Goal: Task Accomplishment & Management: Manage account settings

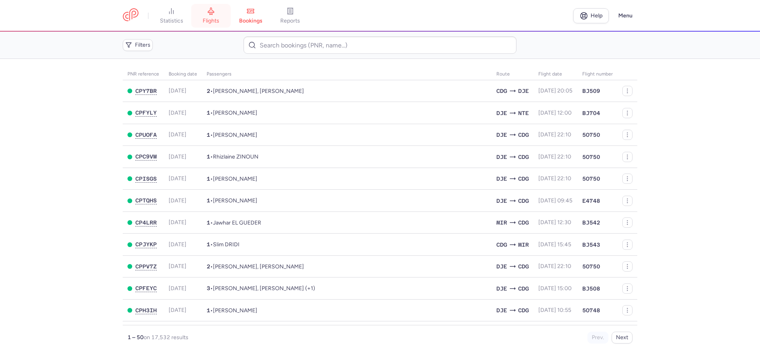
click at [213, 21] on span "flights" at bounding box center [211, 20] width 17 height 7
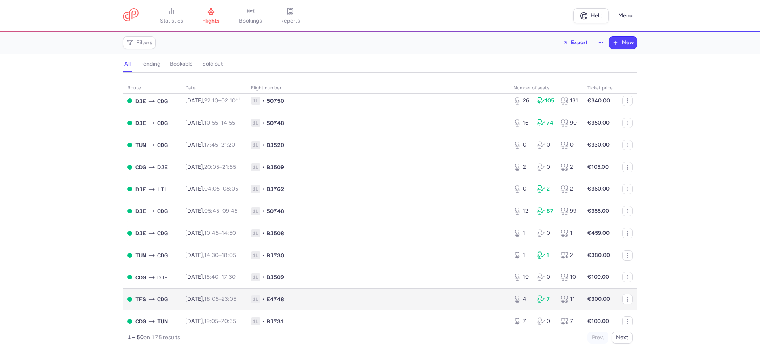
scroll to position [900, 0]
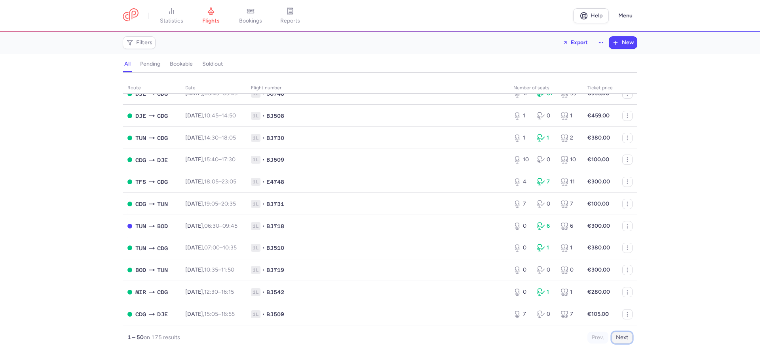
click at [622, 338] on button "Next" at bounding box center [622, 338] width 21 height 12
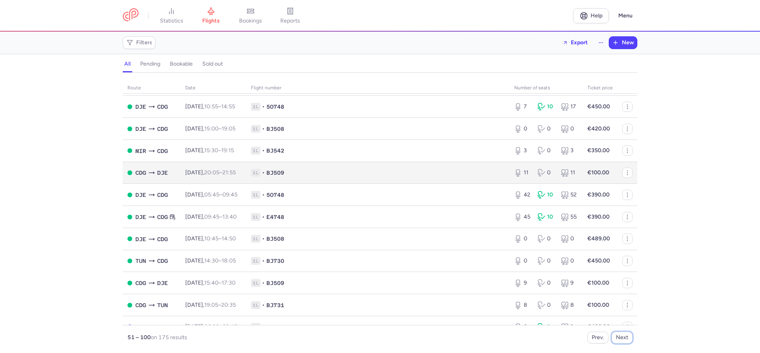
scroll to position [584, 0]
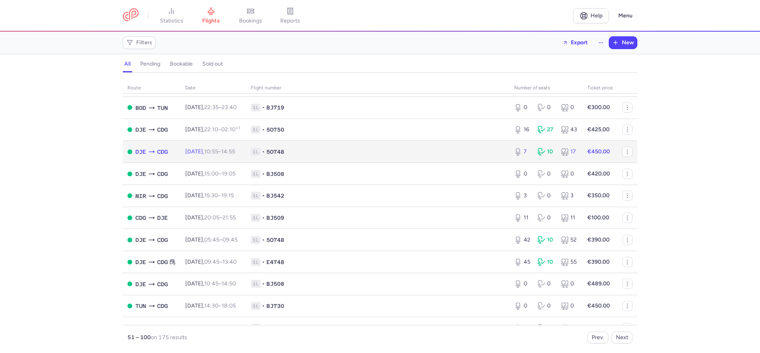
click at [207, 155] on span "[DATE] 10:55 – 14:55 +0" at bounding box center [210, 151] width 50 height 7
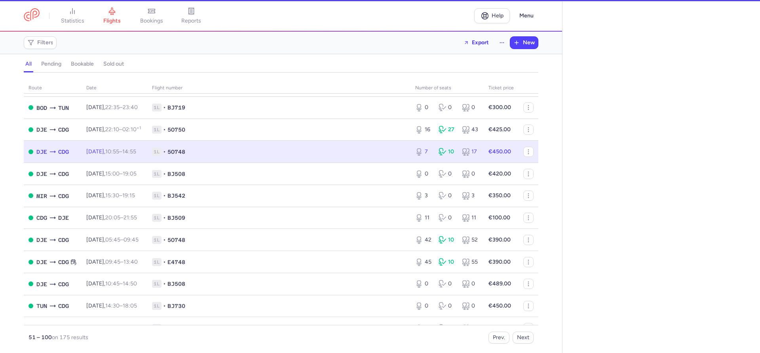
select select "hours"
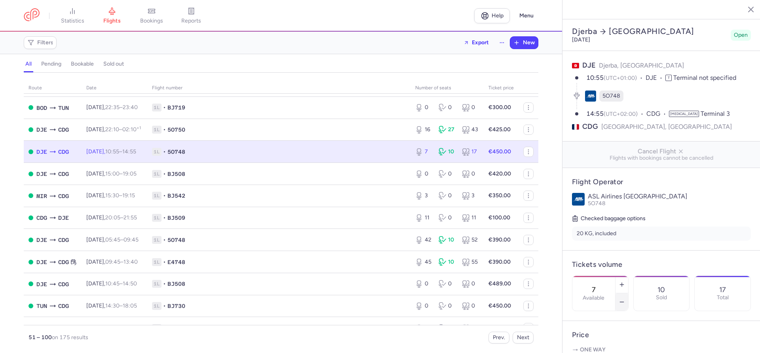
click at [623, 299] on icon "button" at bounding box center [622, 302] width 6 height 6
type input "5"
click at [598, 344] on button "Save changes" at bounding box center [598, 337] width 53 height 17
